Goal: Transaction & Acquisition: Subscribe to service/newsletter

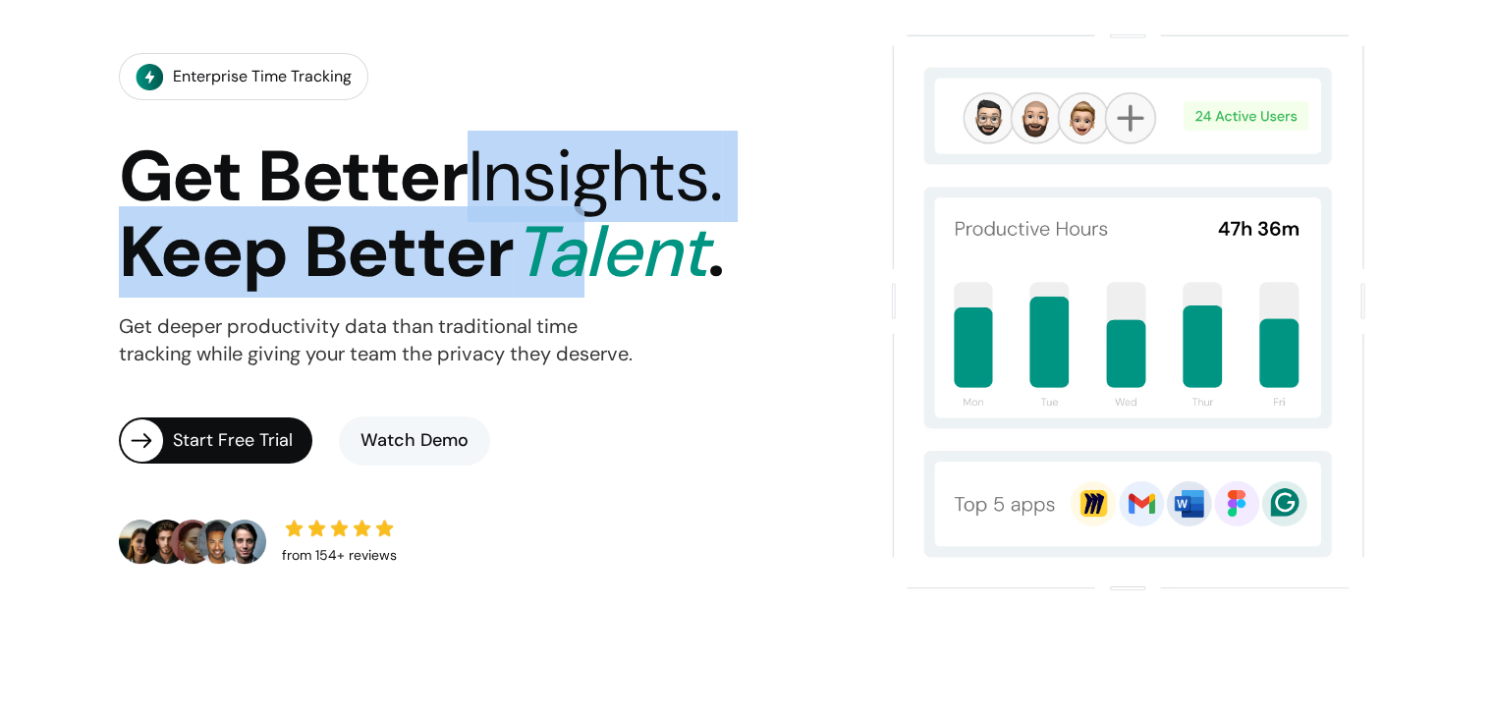
drag, startPoint x: 585, startPoint y: 265, endPoint x: 490, endPoint y: 164, distance: 139.0
click at [490, 164] on h1 "Get Better Insights. Keep Better Talent ." at bounding box center [421, 214] width 605 height 150
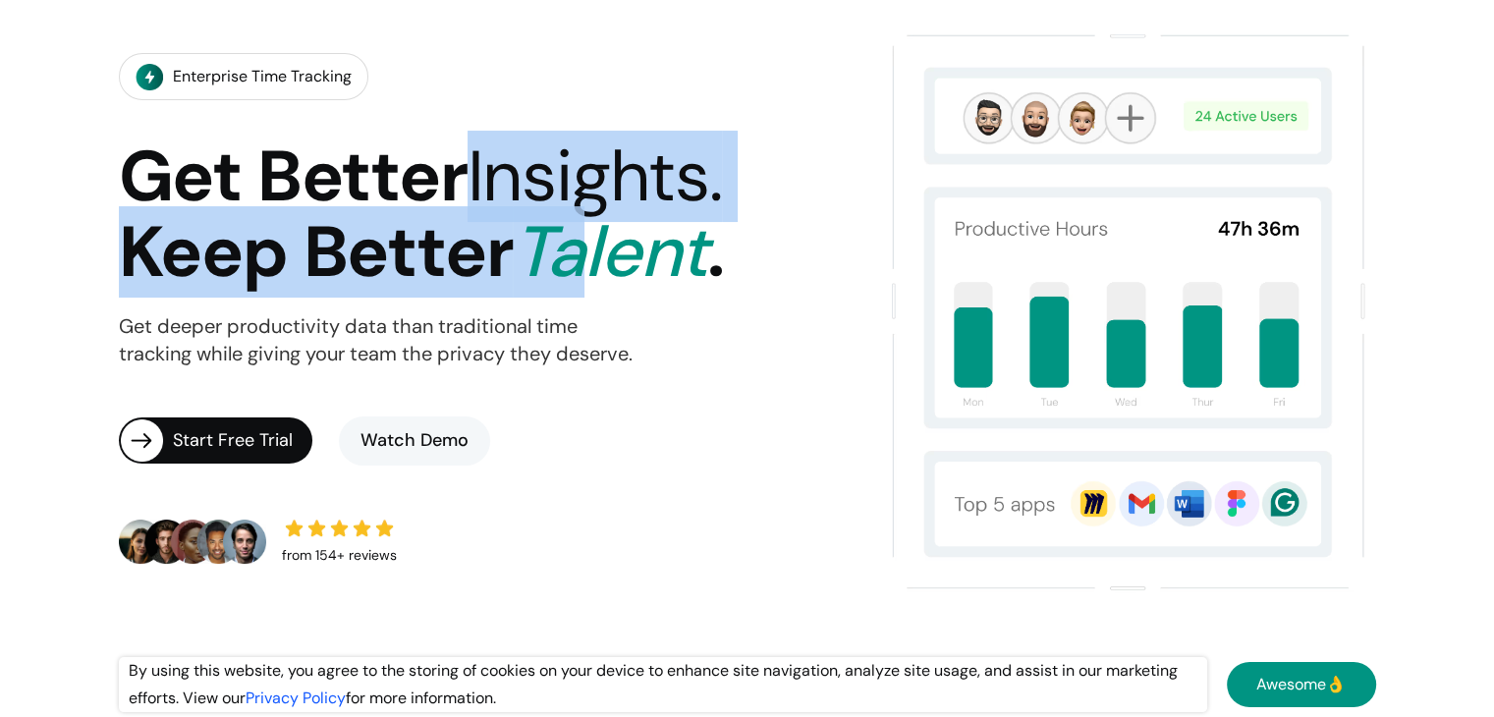
click at [490, 164] on span "Insights." at bounding box center [595, 176] width 254 height 91
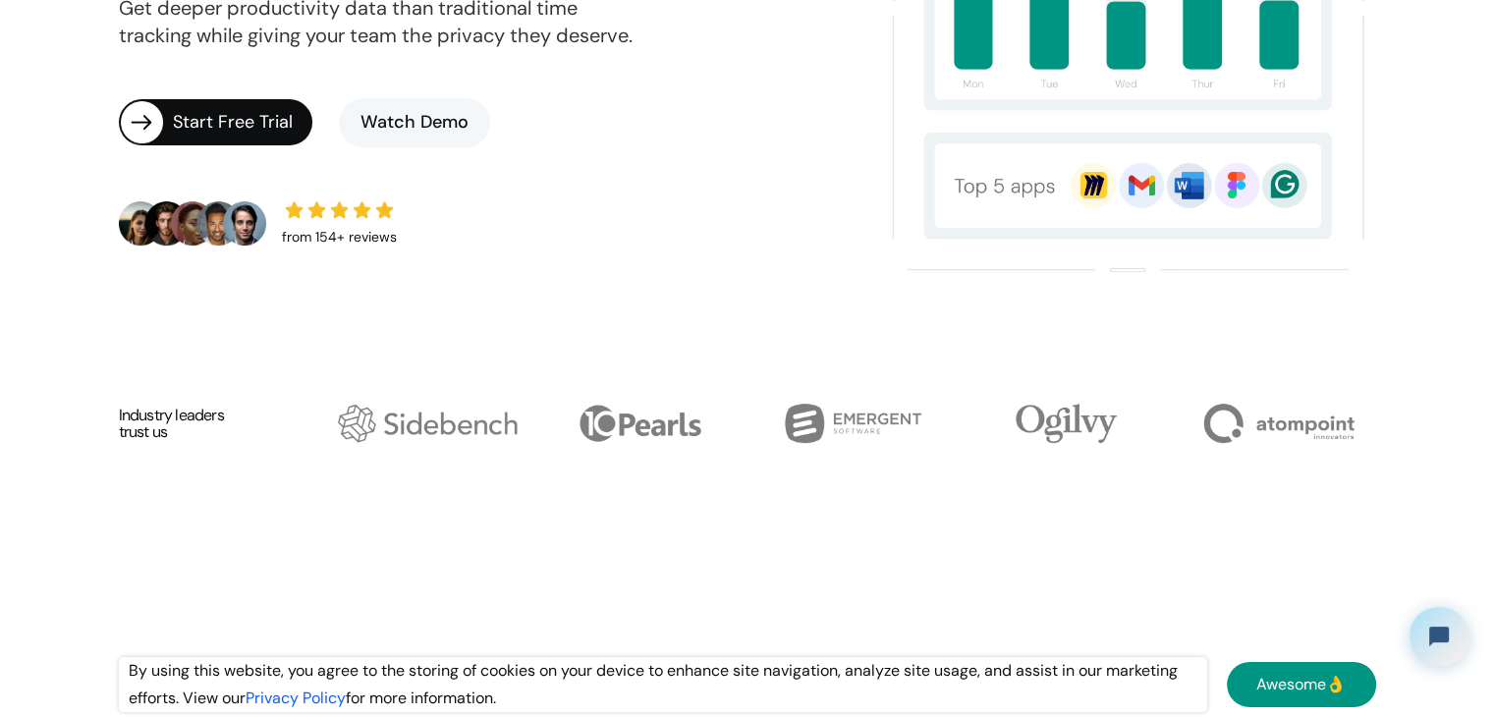
scroll to position [365, 0]
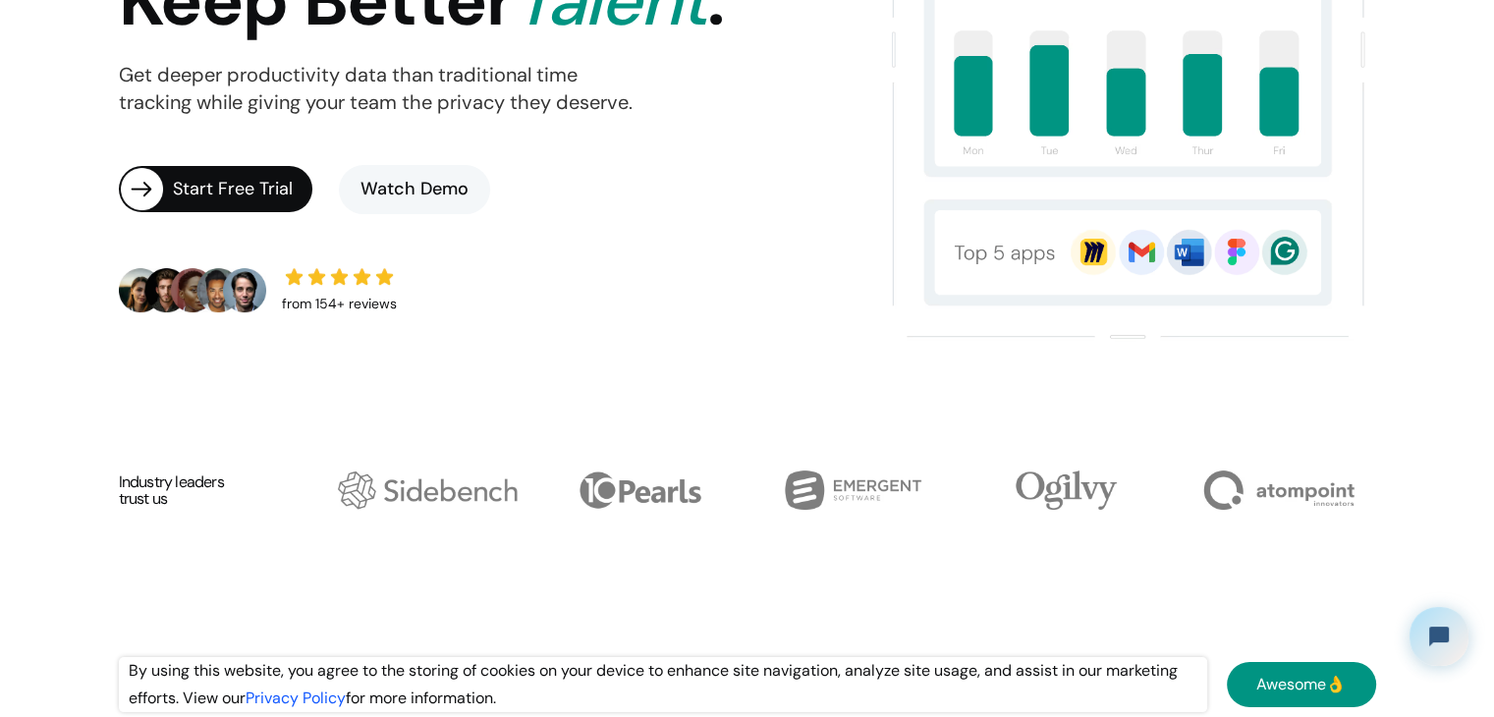
click at [232, 193] on div "Start Free Trial" at bounding box center [242, 190] width 139 height 28
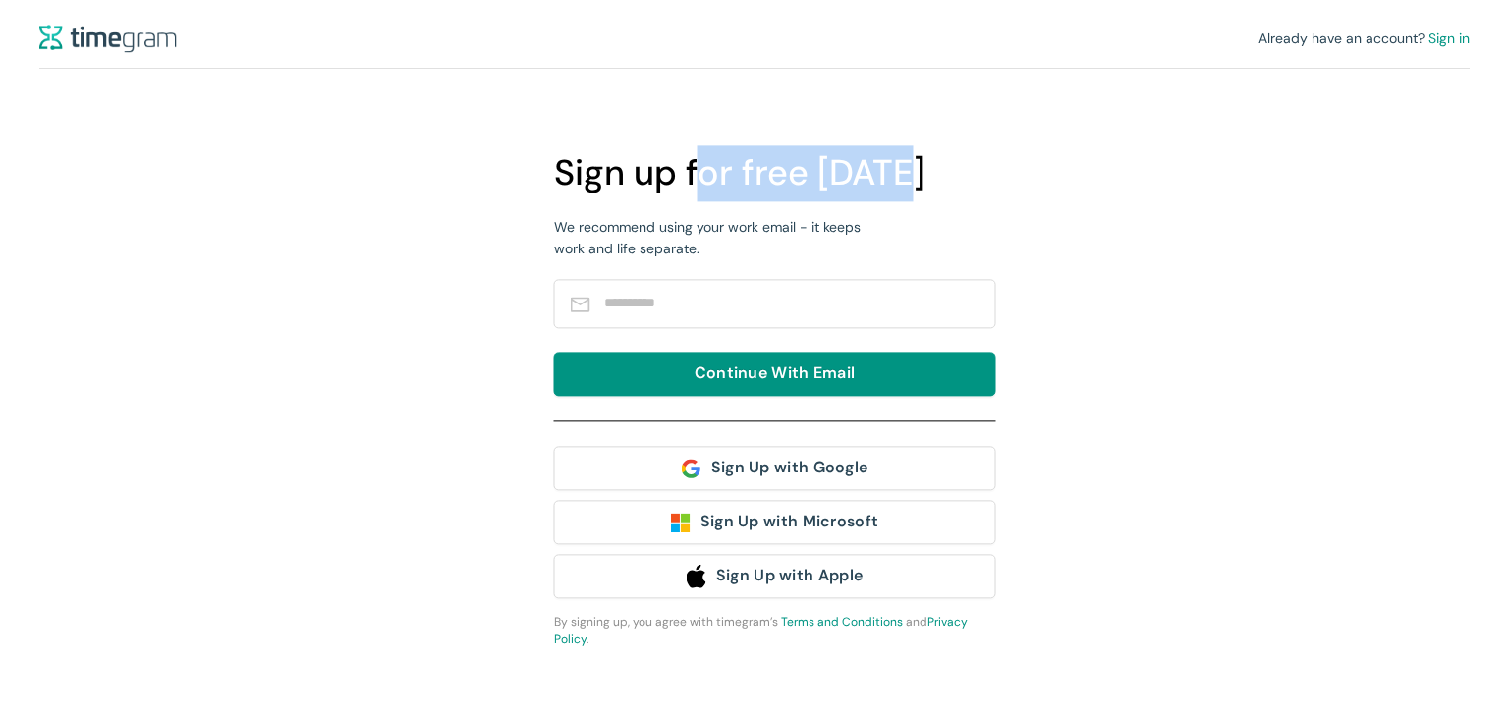
drag, startPoint x: 704, startPoint y: 193, endPoint x: 940, endPoint y: 167, distance: 237.1
click at [940, 167] on h1 "Sign up for free today" at bounding box center [782, 173] width 456 height 56
click at [770, 182] on h1 "Sign up for free today" at bounding box center [782, 173] width 456 height 56
